Goal: Task Accomplishment & Management: Complete application form

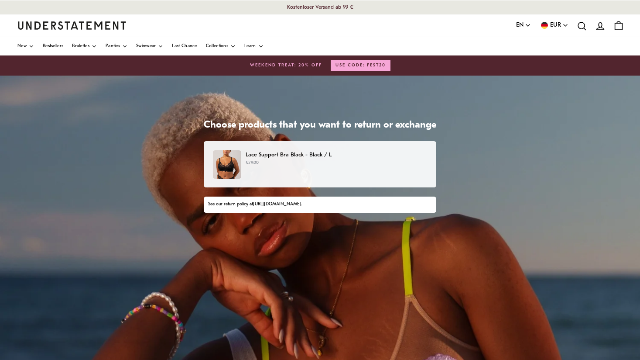
click at [340, 159] on p "Lace Support Bra Black - Black / L" at bounding box center [337, 154] width 182 height 9
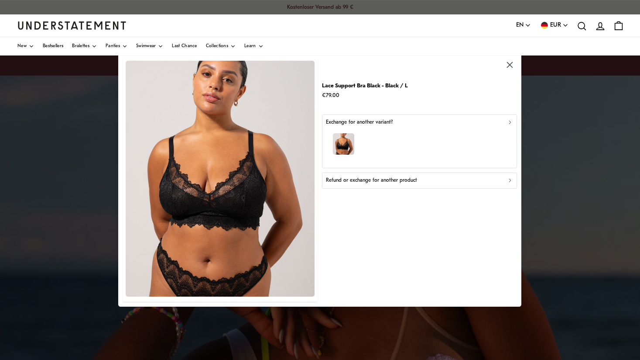
click at [400, 177] on p "Refund or exchange for another product" at bounding box center [371, 180] width 91 height 8
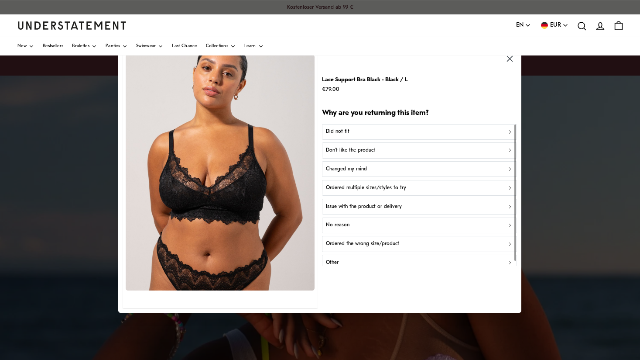
click at [391, 151] on div "Don't like the product" at bounding box center [419, 150] width 187 height 8
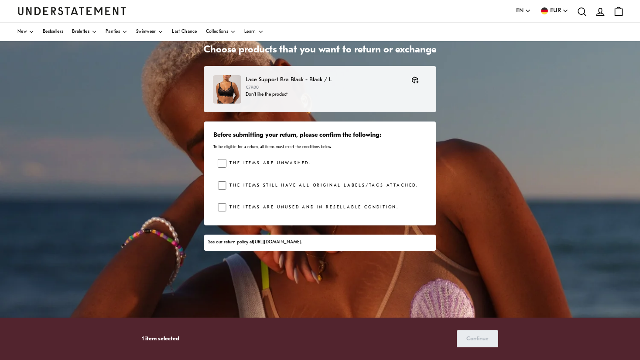
scroll to position [79, 0]
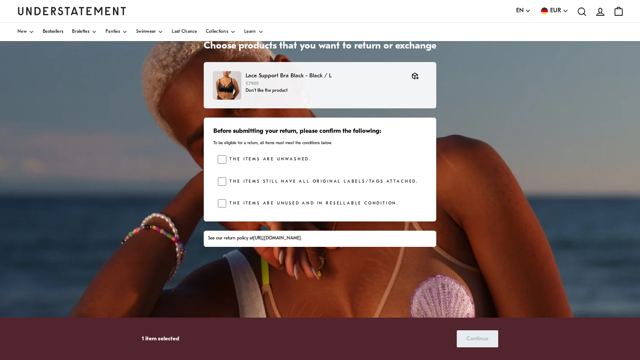
click at [363, 204] on label "The items are unused and in resellable condition." at bounding box center [312, 203] width 172 height 9
click at [289, 179] on label "The items still have all original labels/tags attached." at bounding box center [322, 181] width 192 height 9
click at [285, 162] on label "The items are unwashed." at bounding box center [268, 159] width 85 height 9
click at [485, 334] on span "Continue" at bounding box center [477, 338] width 22 height 16
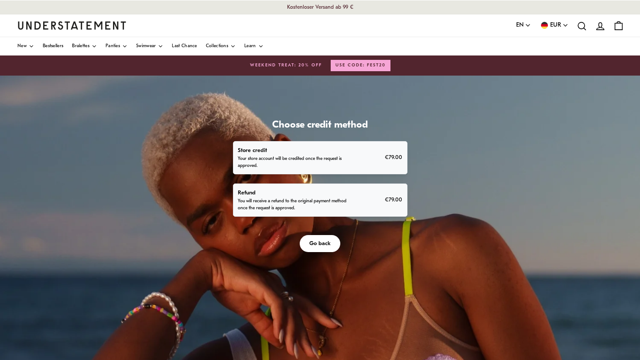
click at [365, 199] on div "Refund You will receive a refund to the original payment method once the reques…" at bounding box center [320, 200] width 165 height 24
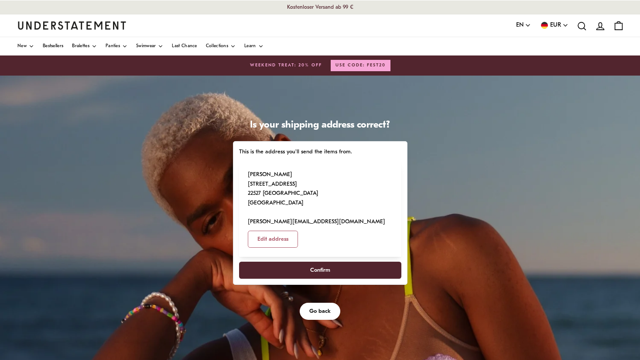
click at [346, 262] on span "Confirm" at bounding box center [319, 270] width 143 height 16
select select "**"
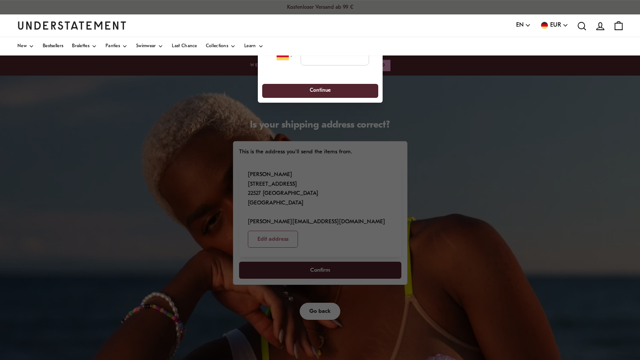
click at [429, 93] on div at bounding box center [320, 180] width 640 height 360
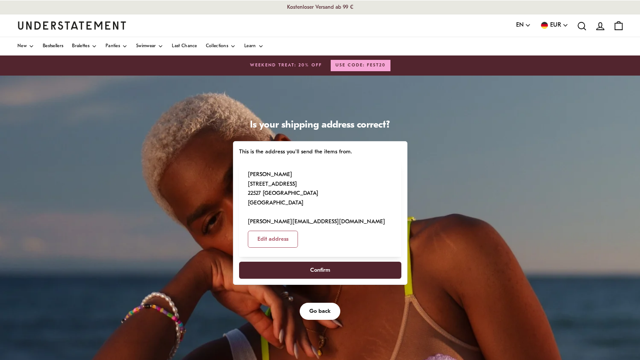
click at [343, 262] on span "Confirm" at bounding box center [319, 270] width 143 height 16
click at [293, 262] on span "Confirm" at bounding box center [319, 270] width 143 height 16
click at [353, 262] on span "Confirm" at bounding box center [319, 270] width 143 height 16
click at [351, 262] on span "Confirm" at bounding box center [319, 270] width 143 height 16
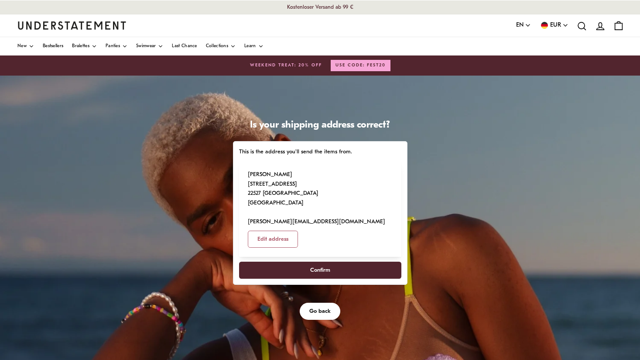
click at [351, 262] on span "Confirm" at bounding box center [319, 270] width 143 height 16
click at [239, 261] on button "Confirm" at bounding box center [320, 269] width 162 height 17
click at [322, 262] on span "Confirm" at bounding box center [320, 270] width 20 height 16
click at [321, 303] on span "Go back" at bounding box center [319, 311] width 21 height 16
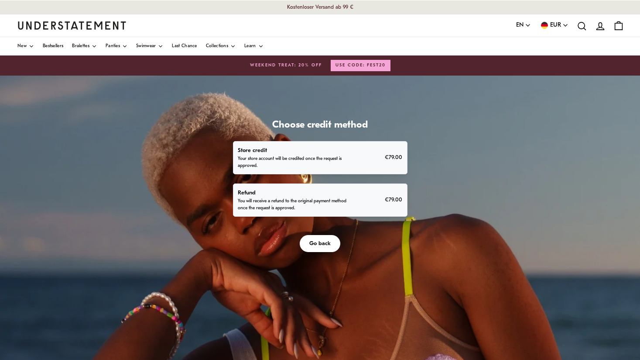
click at [322, 203] on p "You will receive a refund to the original payment method once the request is ap…" at bounding box center [293, 205] width 111 height 14
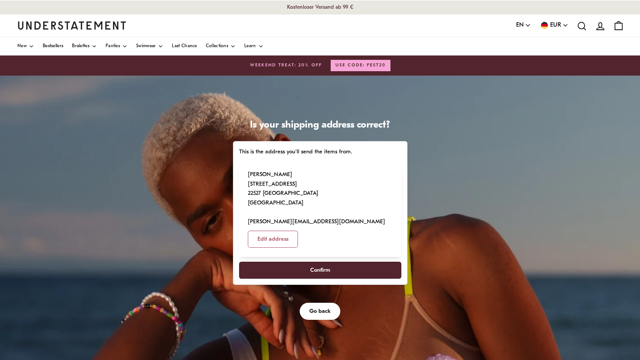
click at [316, 262] on span "Confirm" at bounding box center [320, 270] width 20 height 16
select select "**"
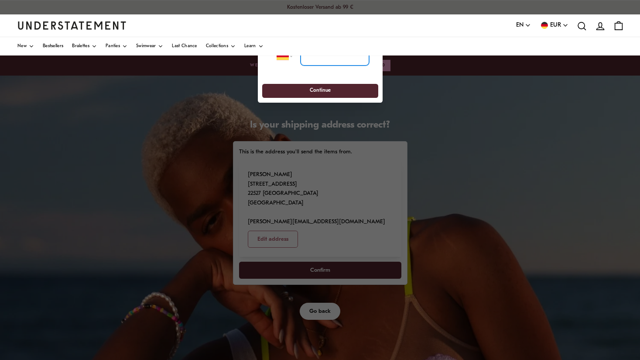
click at [327, 57] on input "tel" at bounding box center [334, 56] width 69 height 19
type input "**********"
click at [315, 90] on span "Continue" at bounding box center [320, 91] width 21 height 14
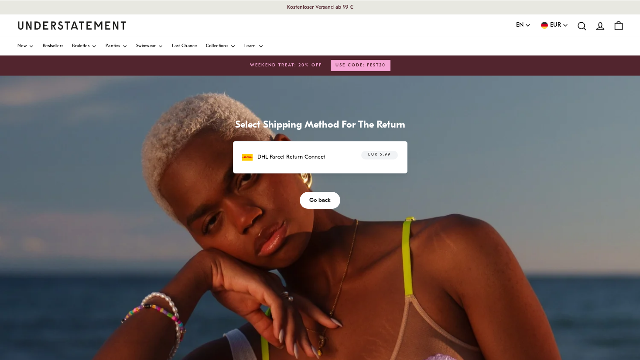
click at [313, 163] on div "DHL Parcel Return Connect EUR 5.99" at bounding box center [319, 158] width 155 height 14
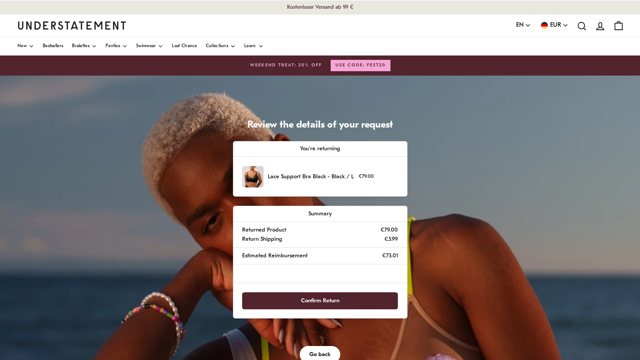
click at [351, 293] on span "Confirm Return" at bounding box center [320, 300] width 137 height 16
click at [351, 301] on span "Confirm Return" at bounding box center [320, 300] width 137 height 16
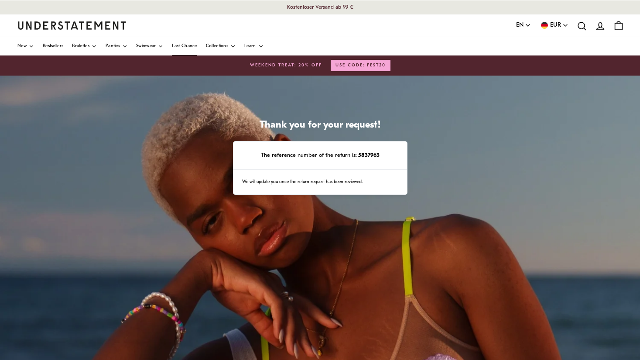
click at [190, 47] on span "Last Chance" at bounding box center [184, 46] width 25 height 4
